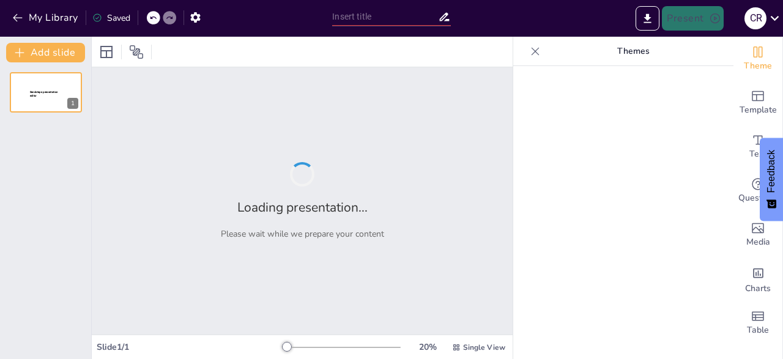
type input "MENGAJAK BERBUAT BAIK"
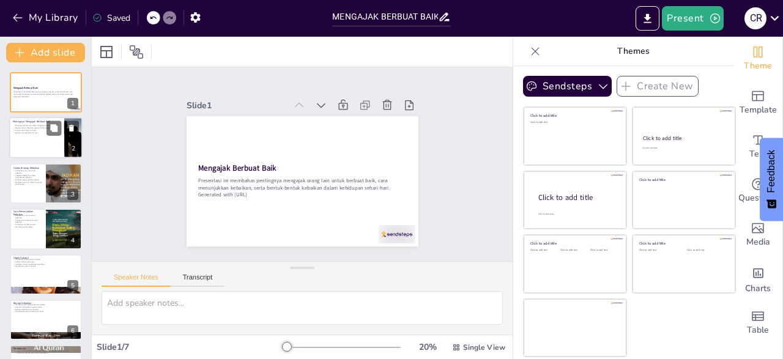
click at [24, 139] on div at bounding box center [45, 138] width 73 height 42
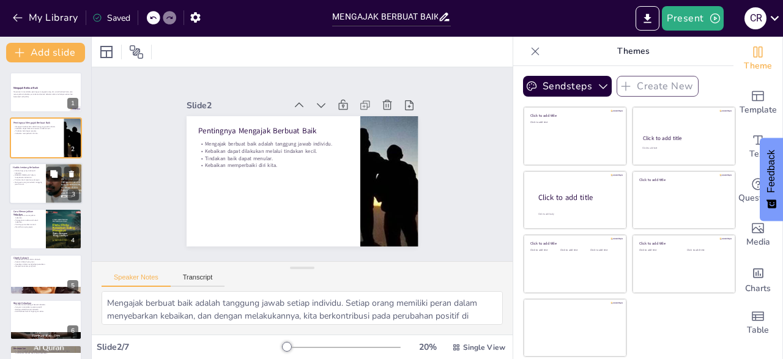
click at [24, 187] on div at bounding box center [45, 184] width 73 height 42
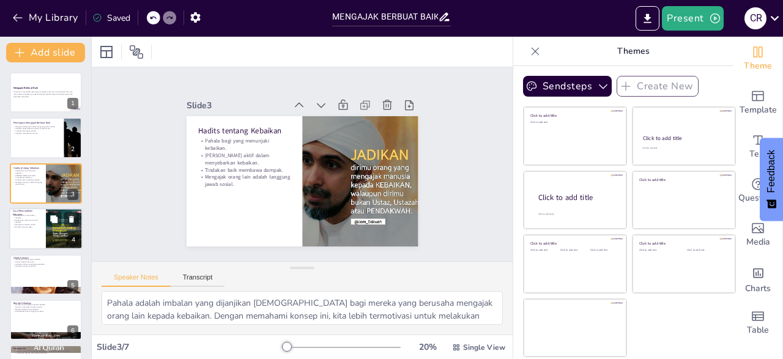
click at [24, 235] on div at bounding box center [45, 229] width 73 height 42
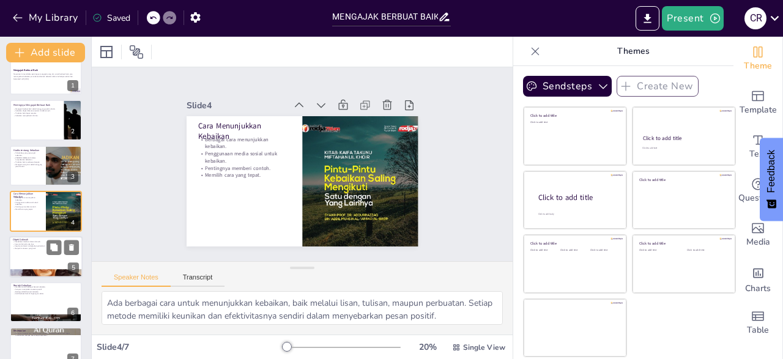
click at [29, 261] on div at bounding box center [45, 257] width 73 height 42
type textarea "Pendekatan lembut dalam dakwah sangat penting agar pesan kita dapat diterima de…"
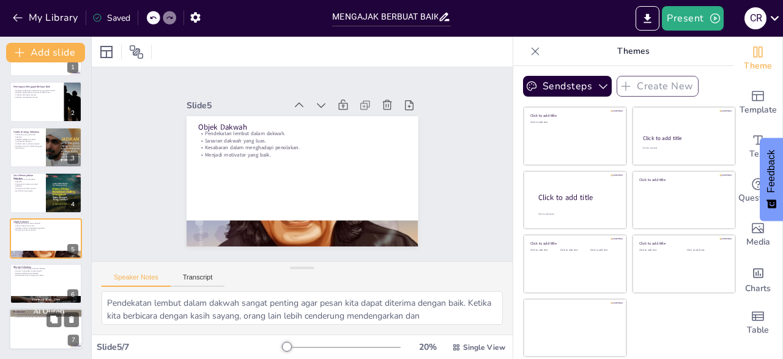
click at [26, 315] on p "Mengajak berbuat baik adalah tugas kita semua. Setiap tindakan kecil dapat memb…" at bounding box center [46, 316] width 66 height 4
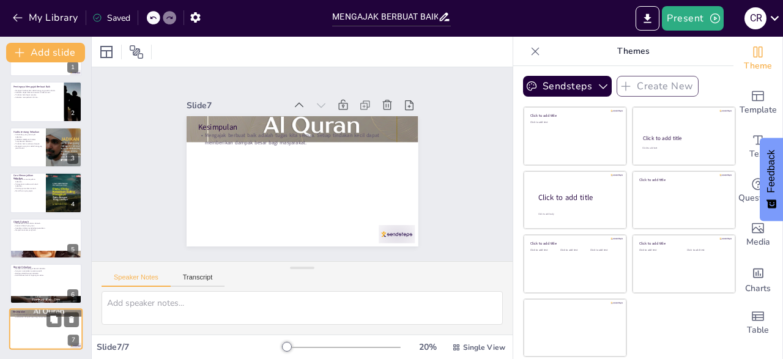
scroll to position [17, 0]
click at [21, 101] on div at bounding box center [45, 102] width 73 height 42
type textarea "Mengajak berbuat baik adalah tanggung jawab setiap individu. Setiap orang memil…"
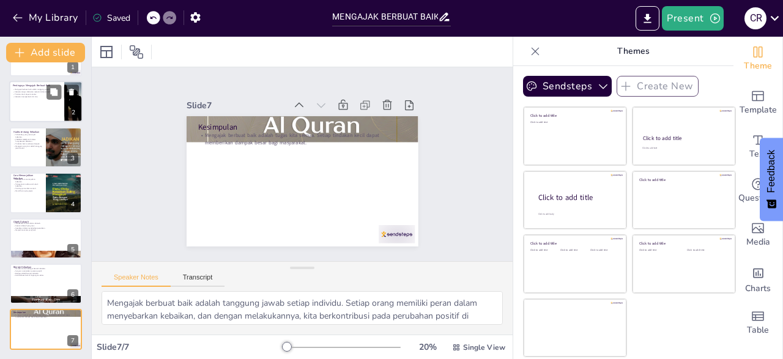
scroll to position [0, 0]
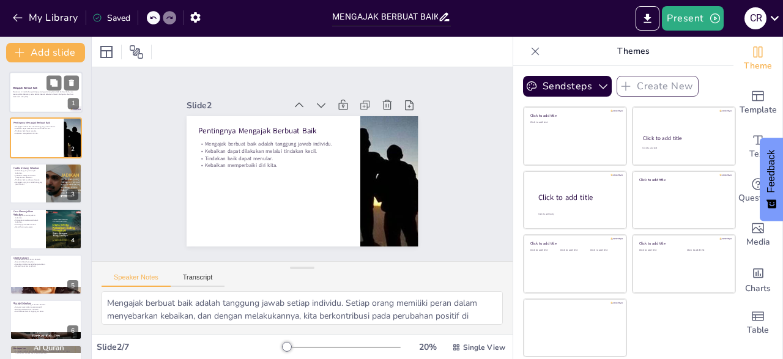
click at [21, 95] on p "Presentasi ini membahas pentingnya mengajak orang lain untuk berbuat baik, cara…" at bounding box center [46, 93] width 66 height 4
